Goal: Task Accomplishment & Management: Use online tool/utility

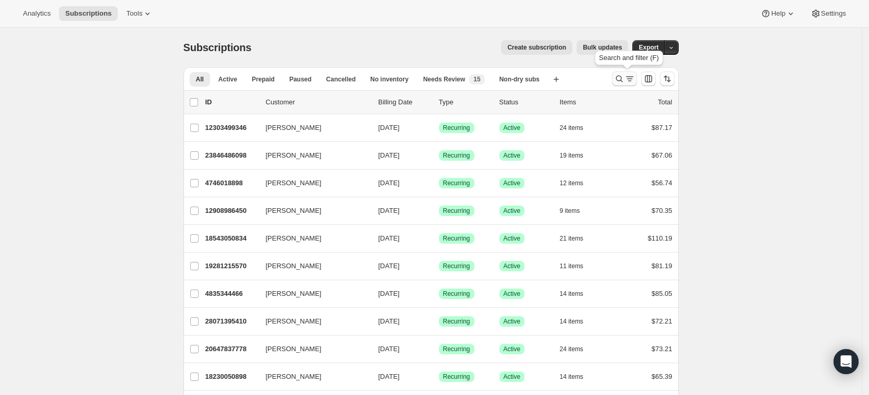
click at [622, 77] on icon "Search and filter results" at bounding box center [619, 79] width 10 height 10
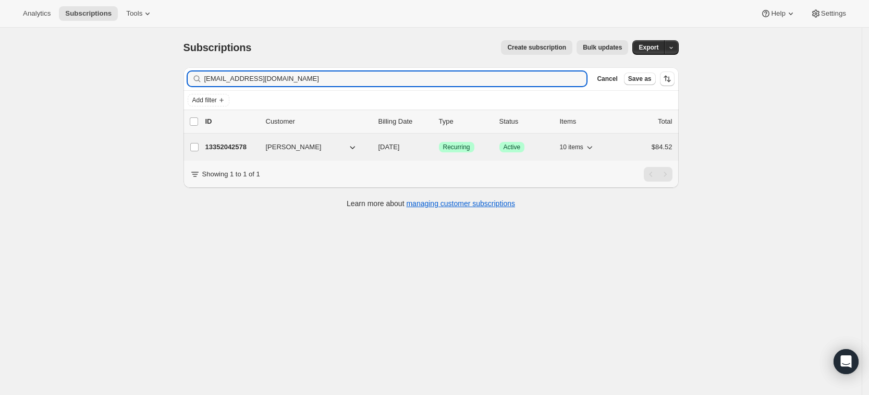
type input "[EMAIL_ADDRESS][DOMAIN_NAME]"
click at [228, 149] on p "13352042578" at bounding box center [231, 147] width 52 height 10
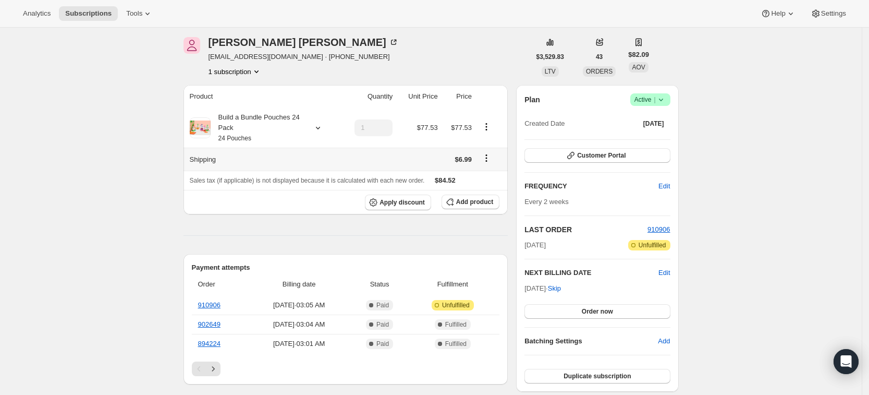
scroll to position [39, 0]
click at [394, 200] on span "Apply discount" at bounding box center [402, 202] width 45 height 8
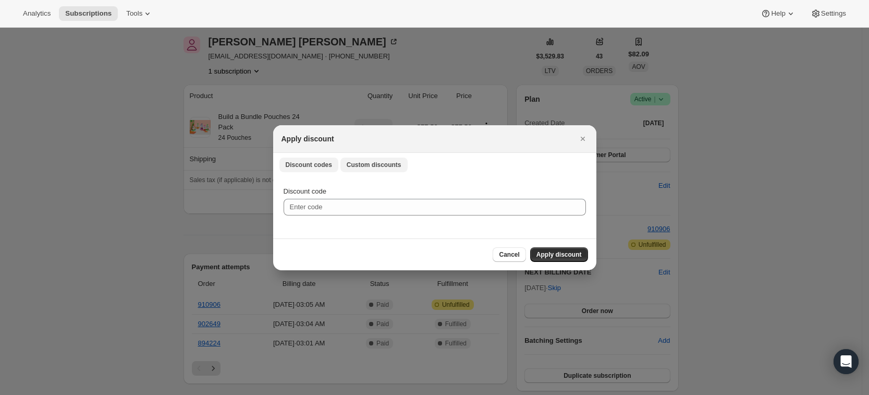
click at [359, 163] on span "Custom discounts" at bounding box center [374, 165] width 55 height 8
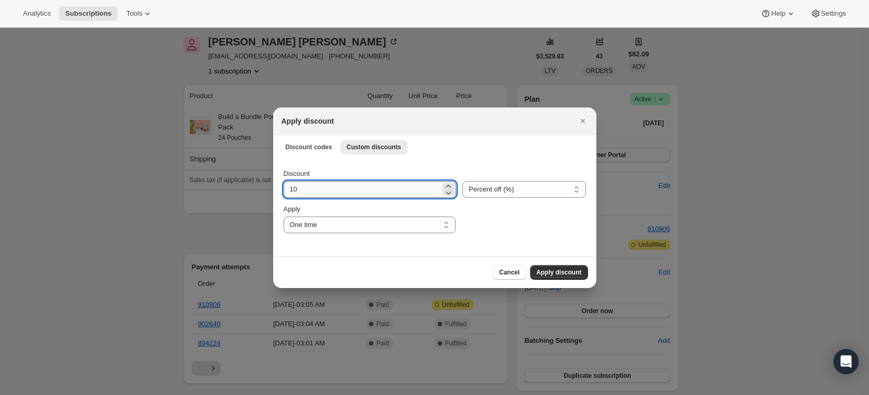
click at [334, 194] on input "10" at bounding box center [362, 189] width 157 height 17
type input "1"
type input "20"
click at [567, 275] on span "Apply discount" at bounding box center [558, 272] width 45 height 8
